Goal: Information Seeking & Learning: Check status

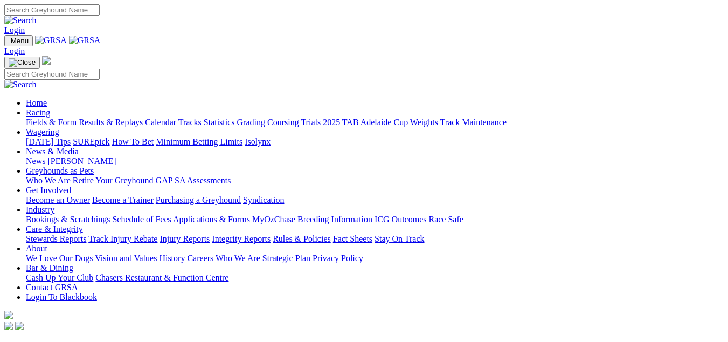
click at [50, 108] on link "Racing" at bounding box center [38, 112] width 24 height 9
click at [29, 117] on link "Fields & Form" at bounding box center [51, 121] width 51 height 9
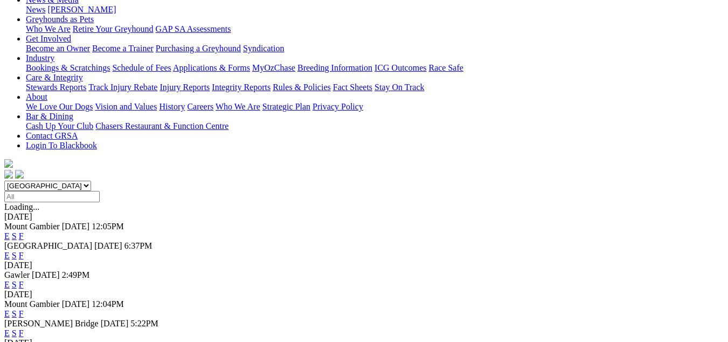
scroll to position [162, 0]
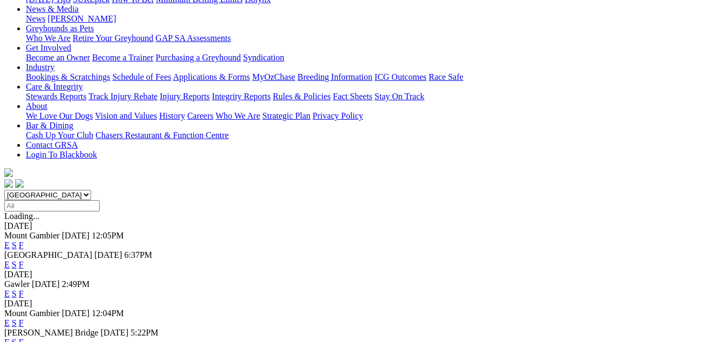
click at [24, 260] on link "F" at bounding box center [21, 264] width 5 height 9
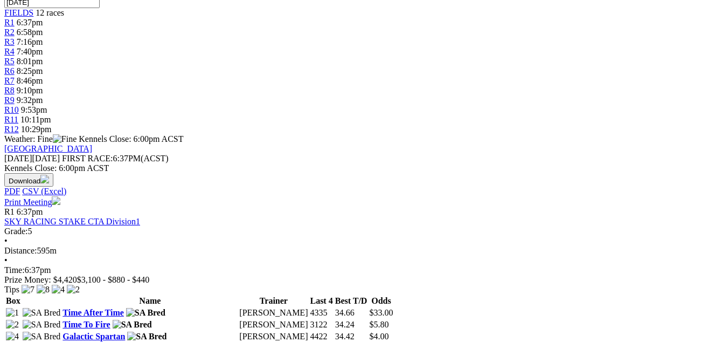
scroll to position [352, 0]
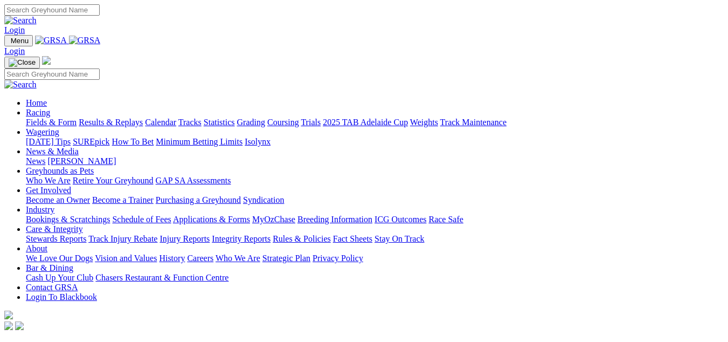
click at [50, 108] on link "Racing" at bounding box center [38, 112] width 24 height 9
click at [120, 117] on link "Results & Replays" at bounding box center [111, 121] width 64 height 9
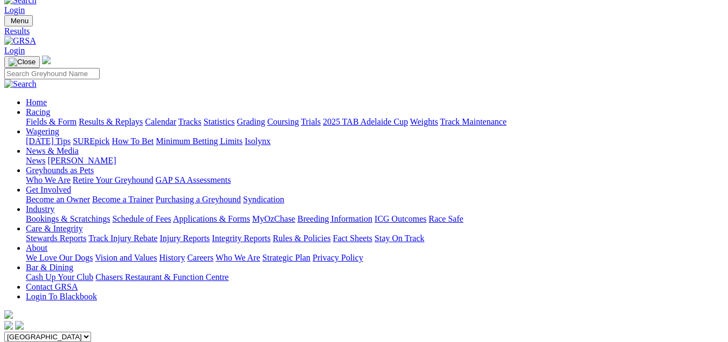
scroll to position [54, 0]
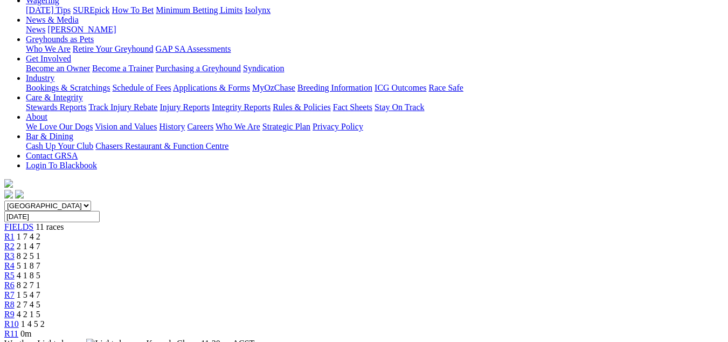
scroll to position [108, 0]
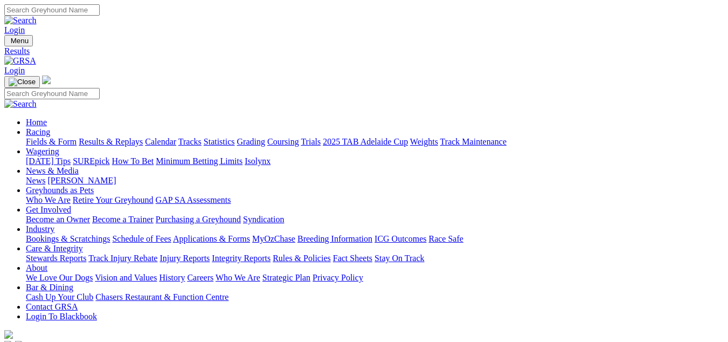
scroll to position [26, 0]
